Goal: Transaction & Acquisition: Purchase product/service

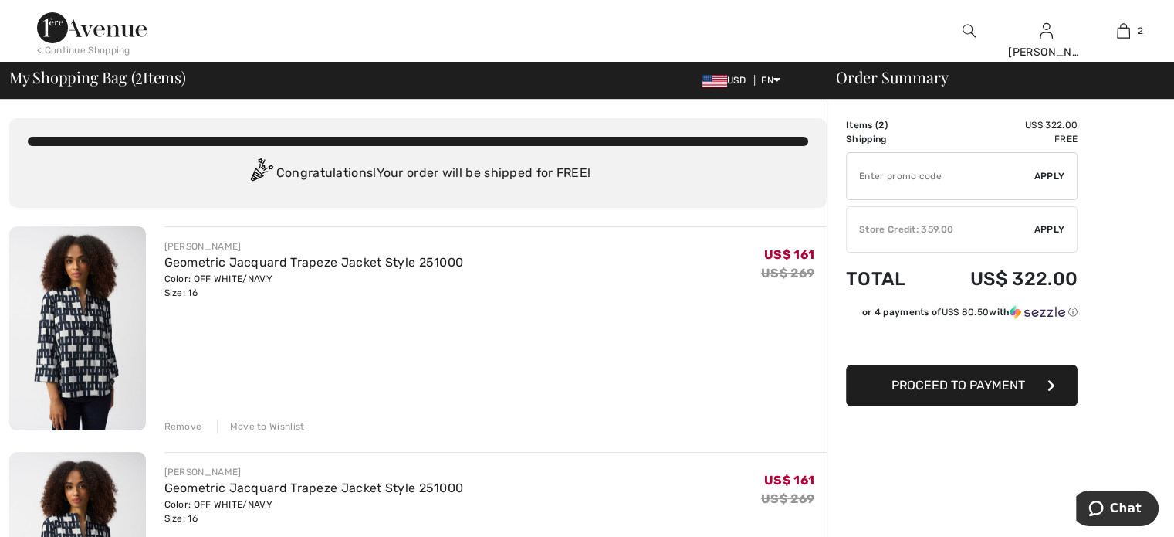
click at [99, 296] on img at bounding box center [77, 328] width 137 height 204
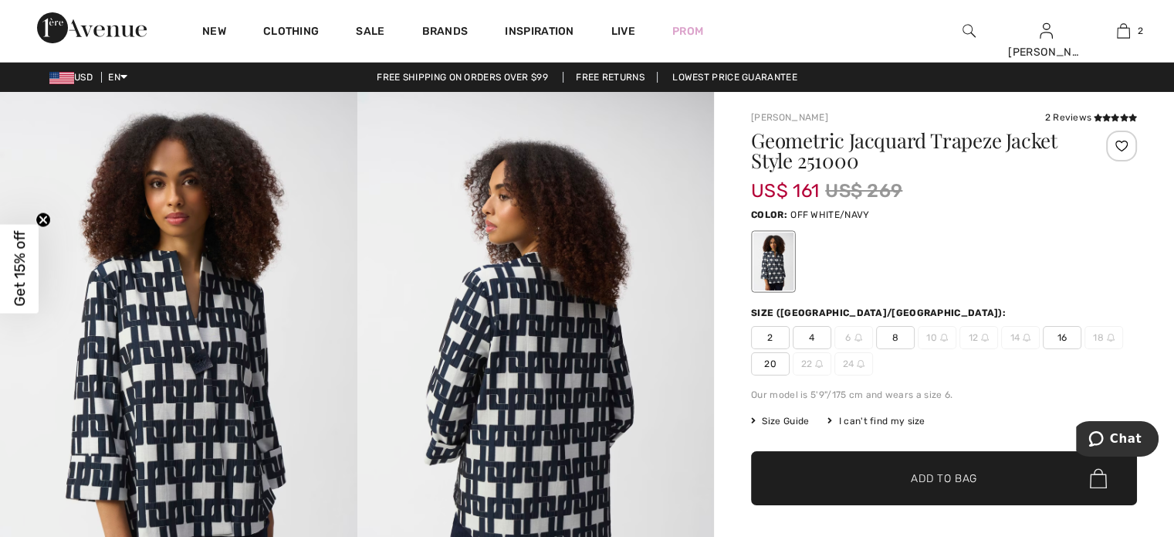
click at [185, 39] on div "New" at bounding box center [214, 31] width 61 height 62
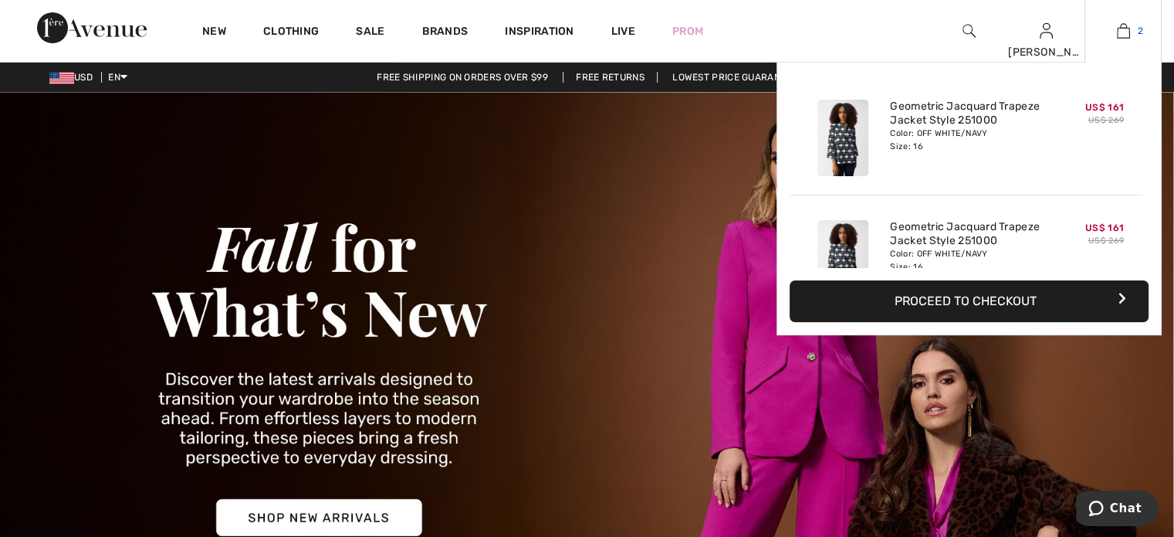
click at [1126, 34] on img at bounding box center [1123, 31] width 13 height 19
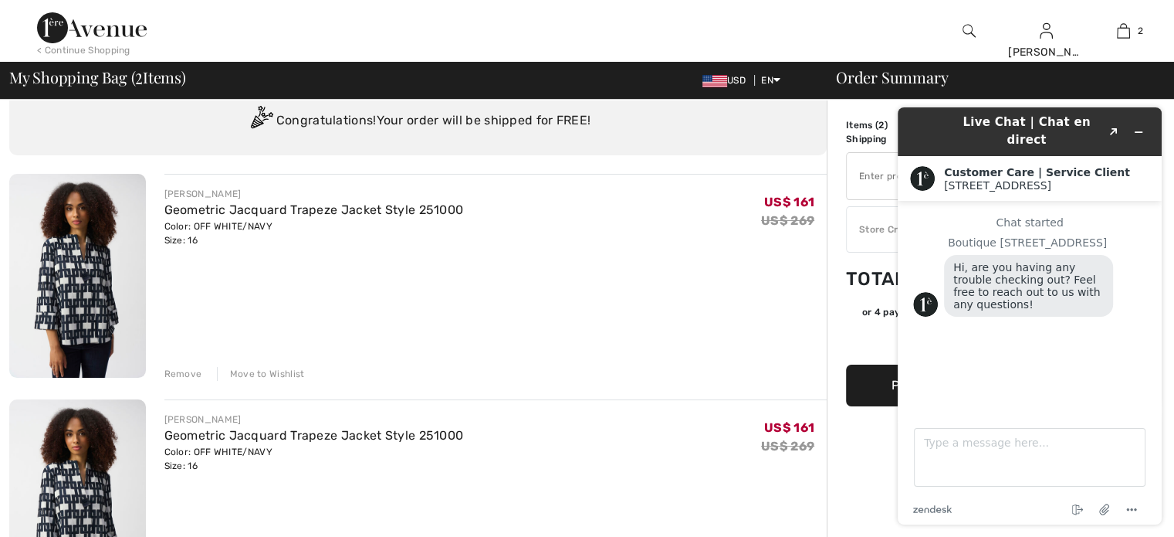
scroll to position [154, 0]
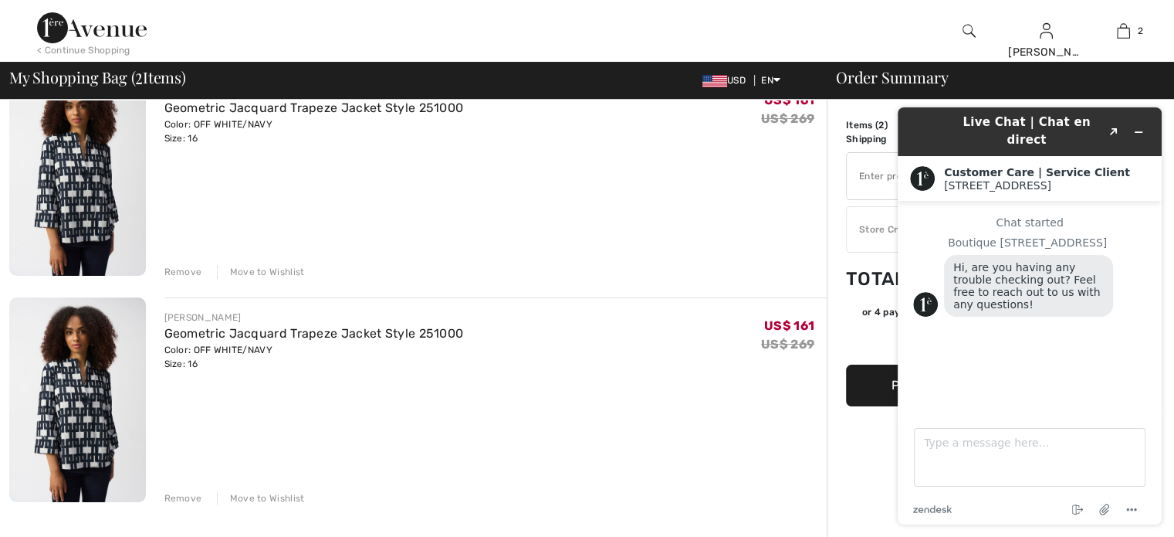
click at [185, 499] on div "Remove" at bounding box center [183, 498] width 38 height 14
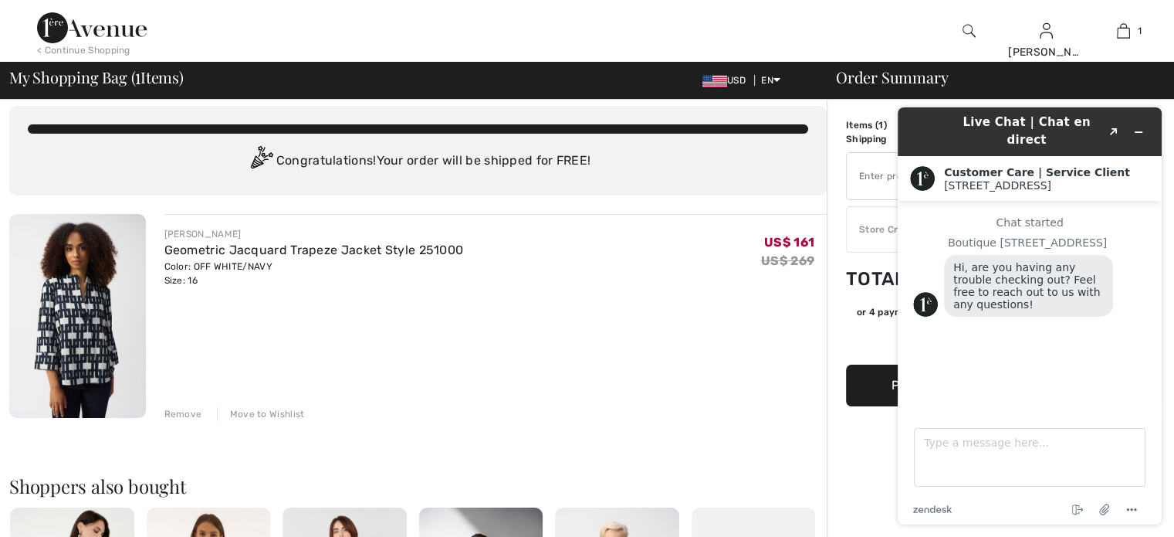
scroll to position [0, 0]
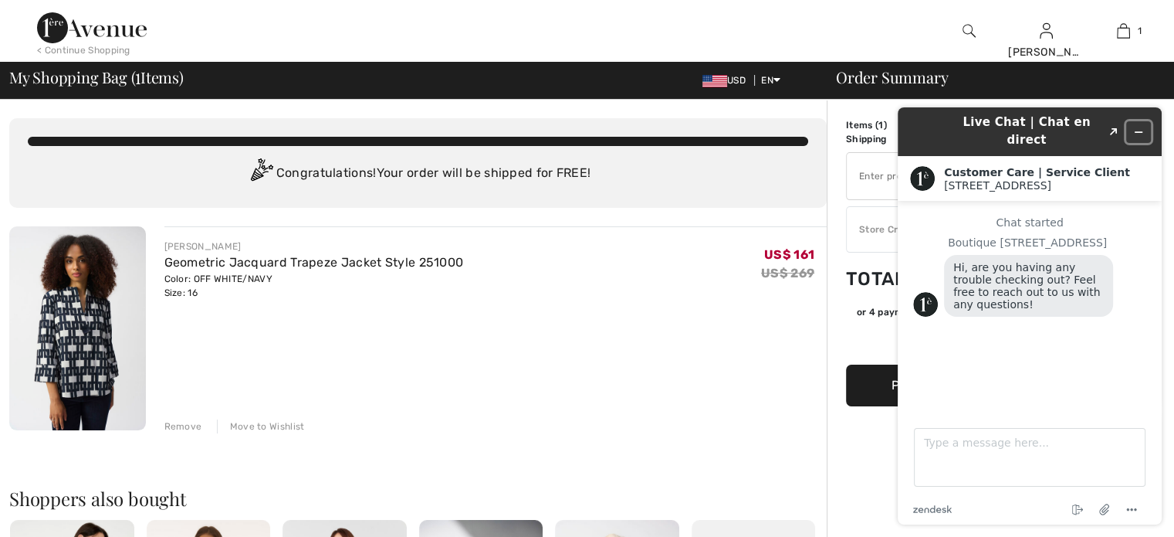
click at [1143, 127] on icon "Minimize widget" at bounding box center [1138, 132] width 11 height 11
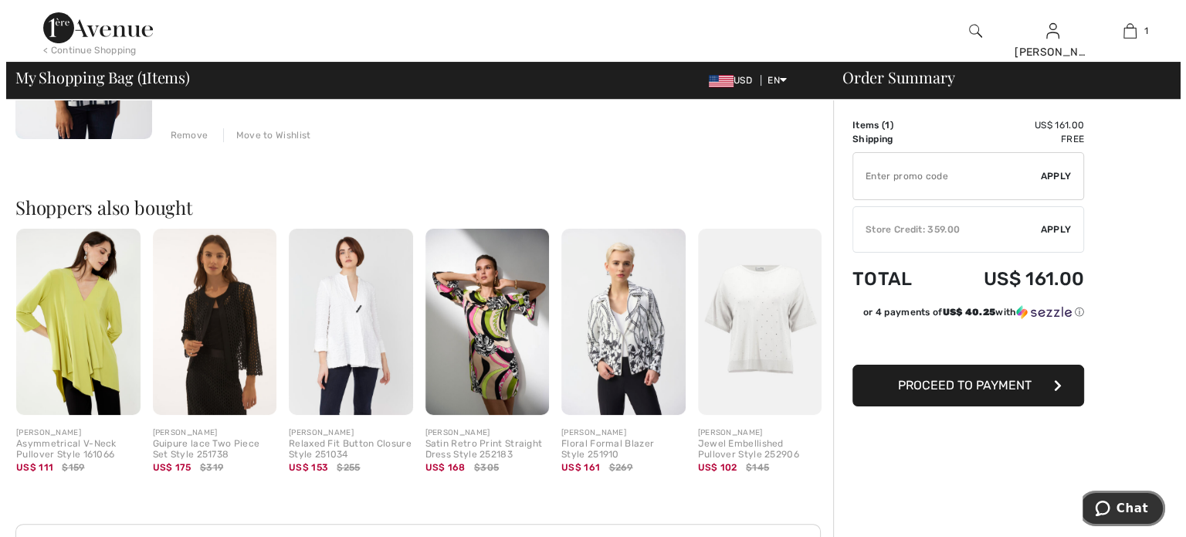
scroll to position [309, 0]
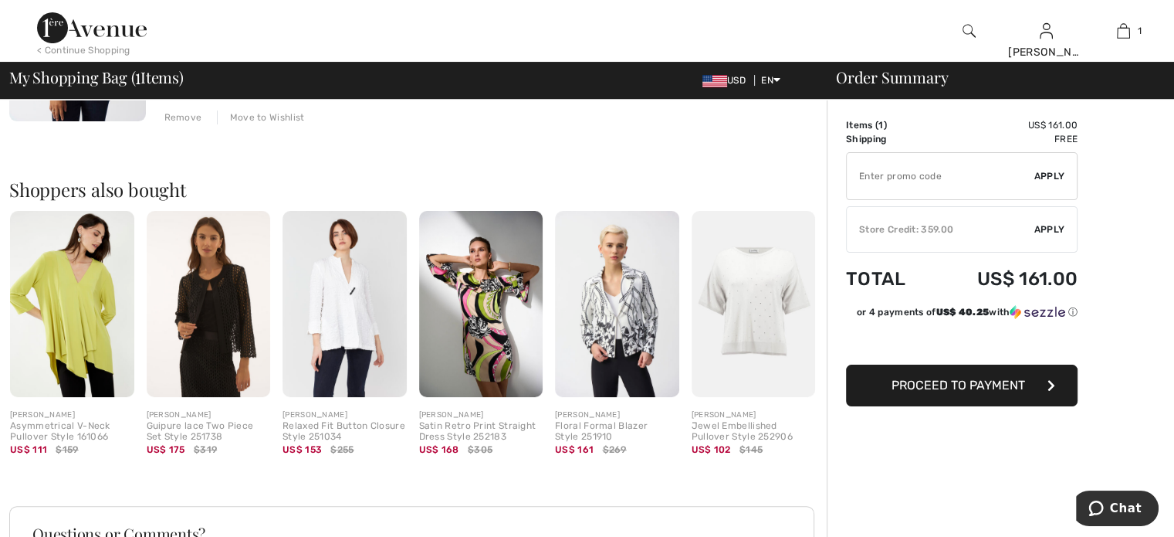
click at [970, 32] on img at bounding box center [969, 31] width 13 height 19
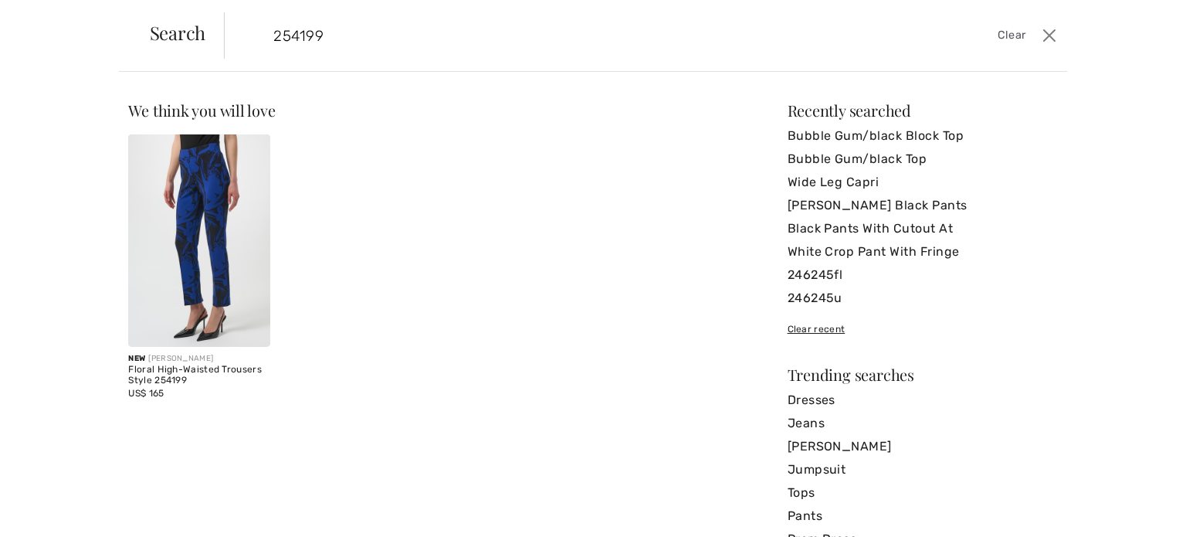
type input "254199"
click at [181, 201] on img at bounding box center [198, 240] width 141 height 212
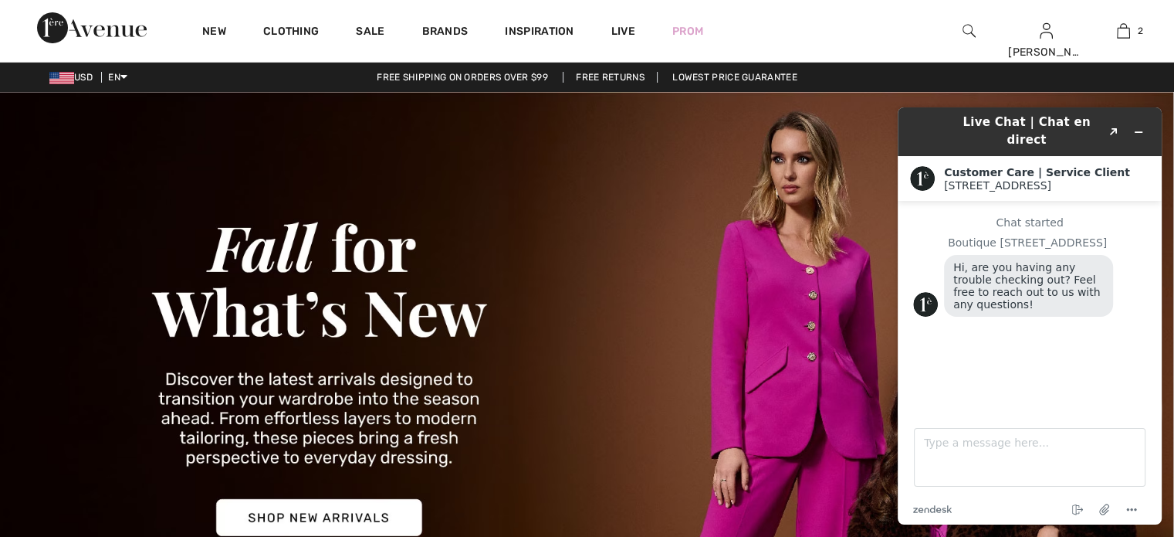
click at [967, 26] on img at bounding box center [969, 31] width 13 height 19
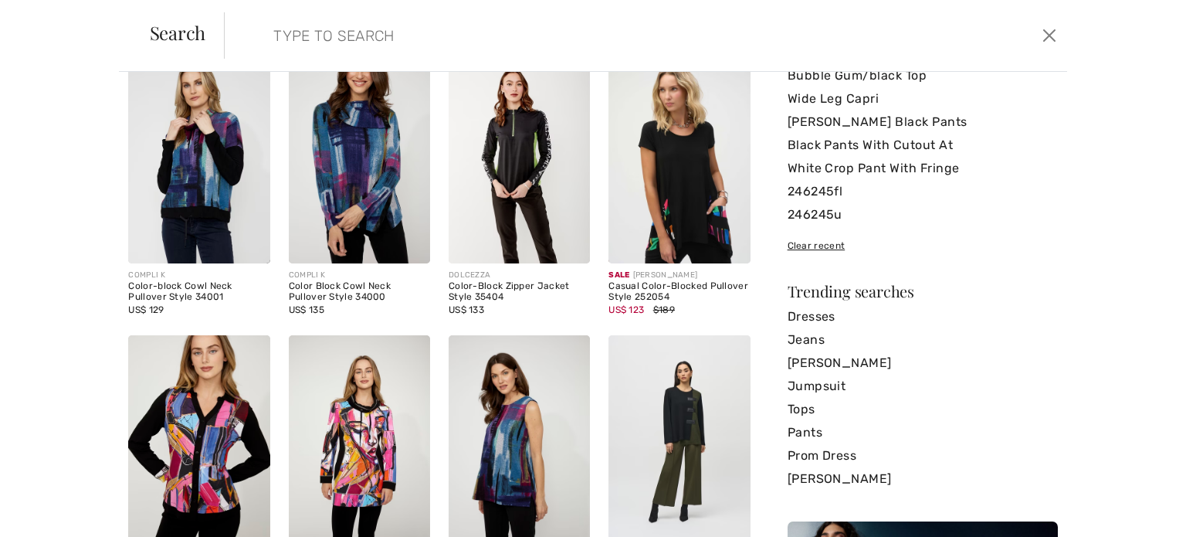
scroll to position [77, 0]
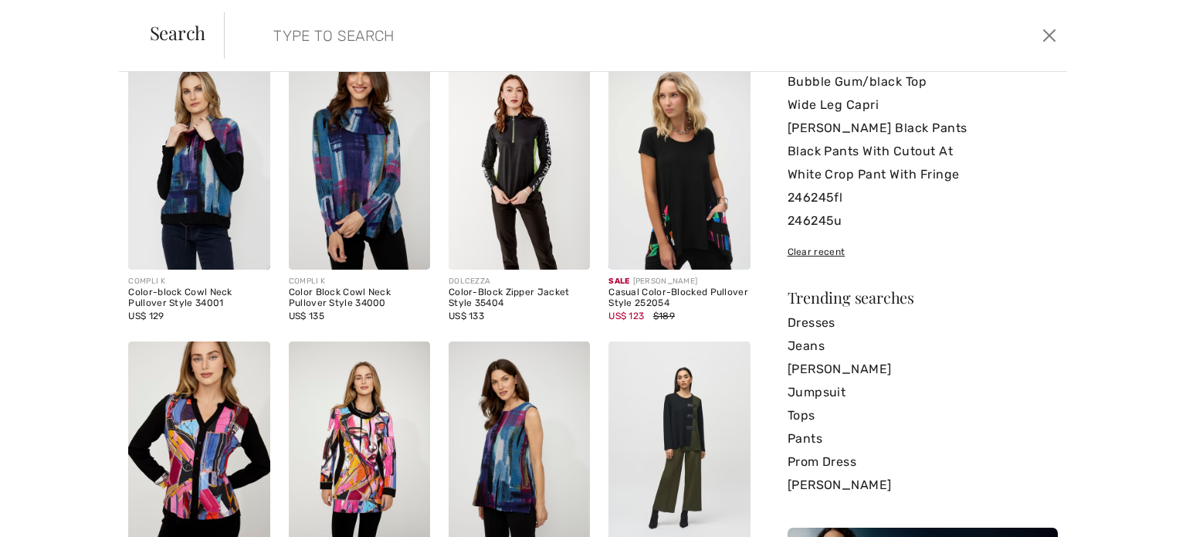
click at [689, 191] on img at bounding box center [678, 163] width 141 height 212
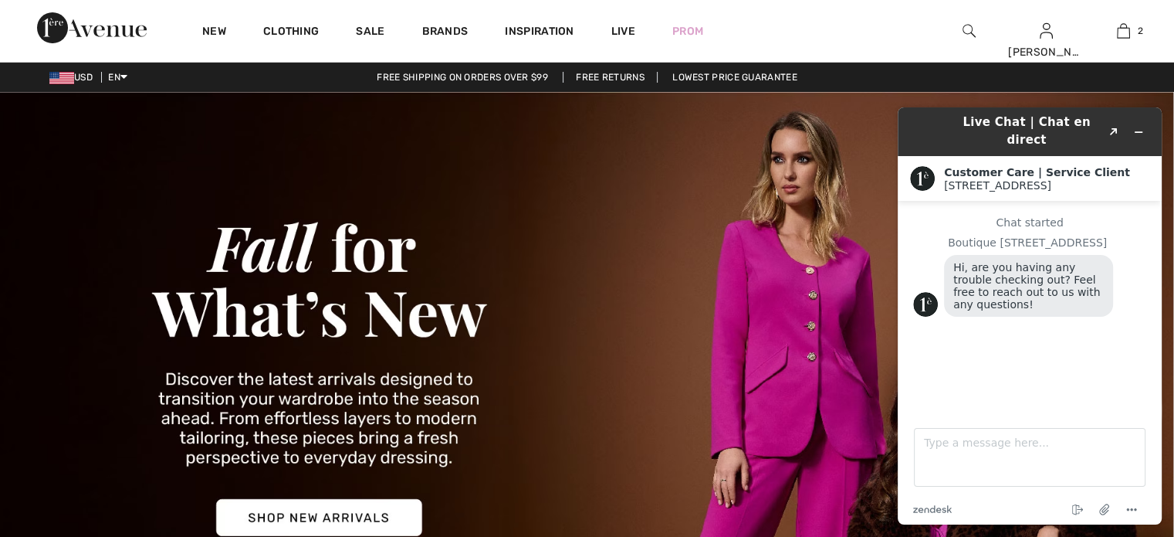
click at [966, 29] on img at bounding box center [969, 31] width 13 height 19
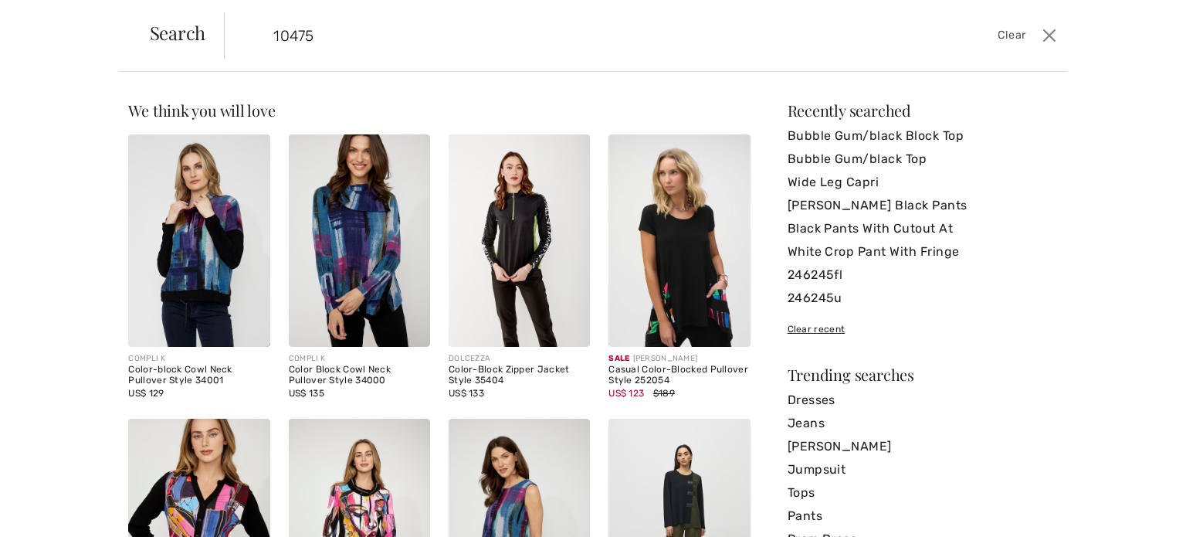
type input "10475"
